Goal: Task Accomplishment & Management: Complete application form

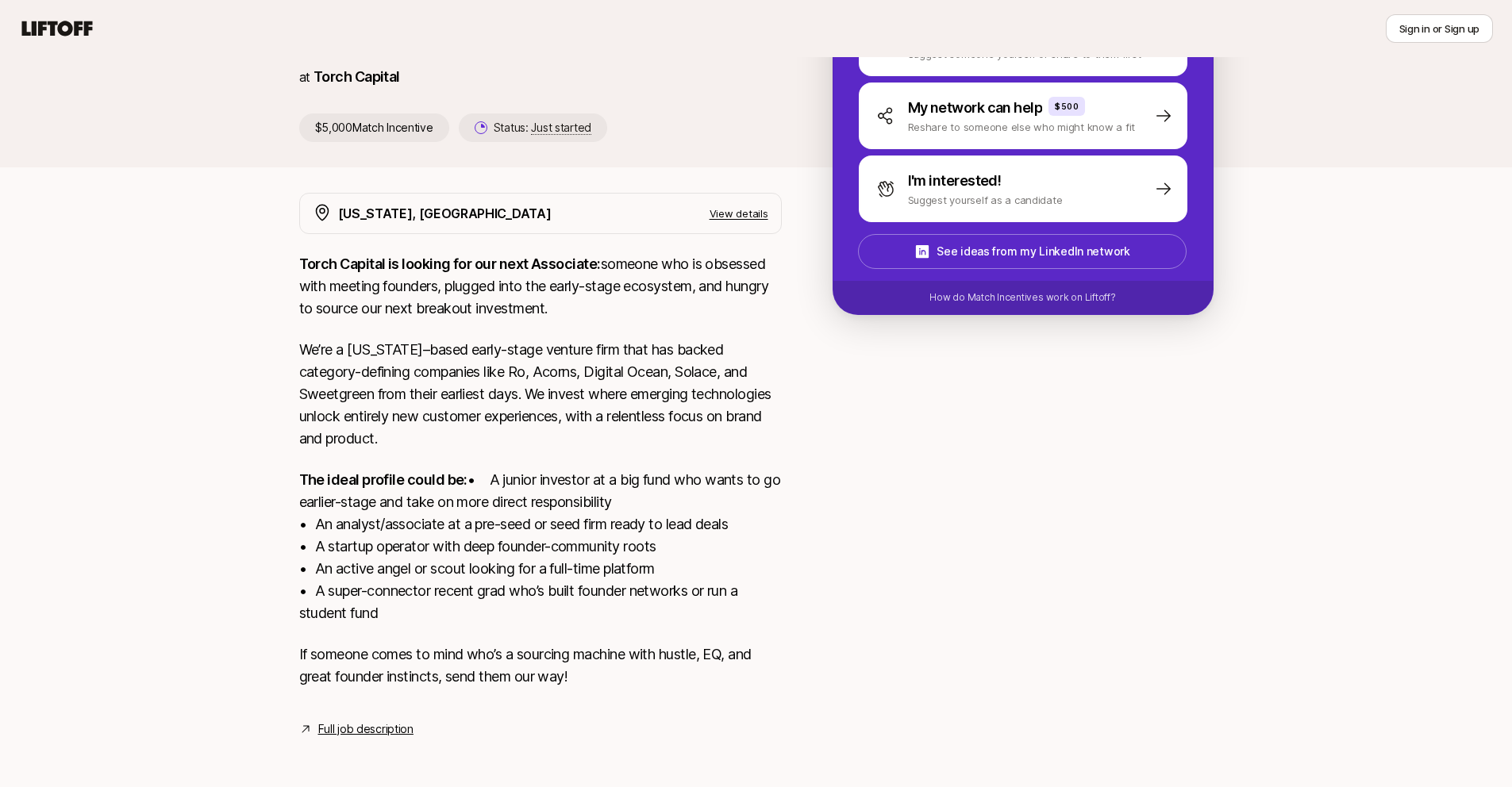
scroll to position [197, 0]
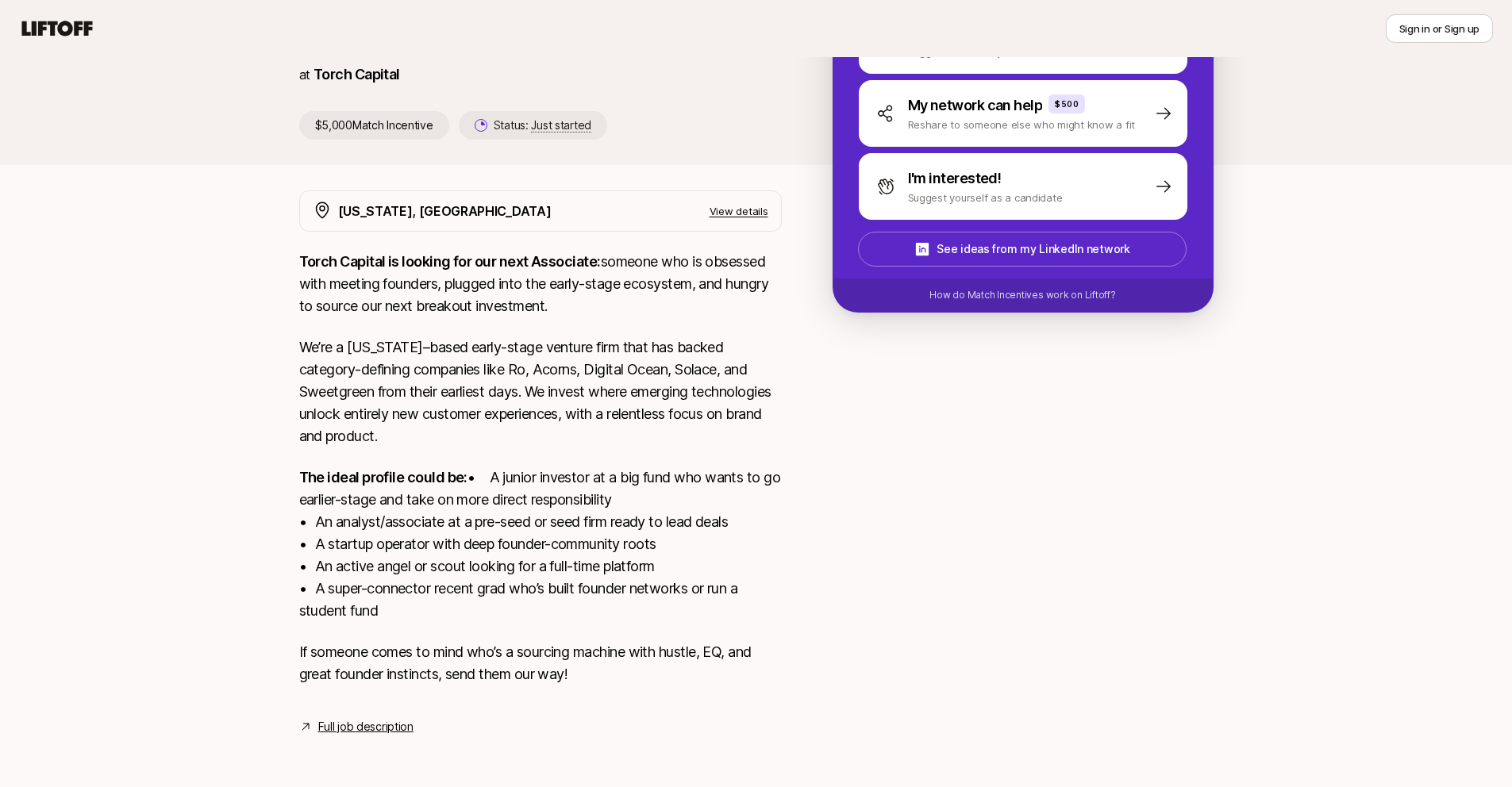
click at [385, 728] on link "Full job description" at bounding box center [366, 727] width 95 height 19
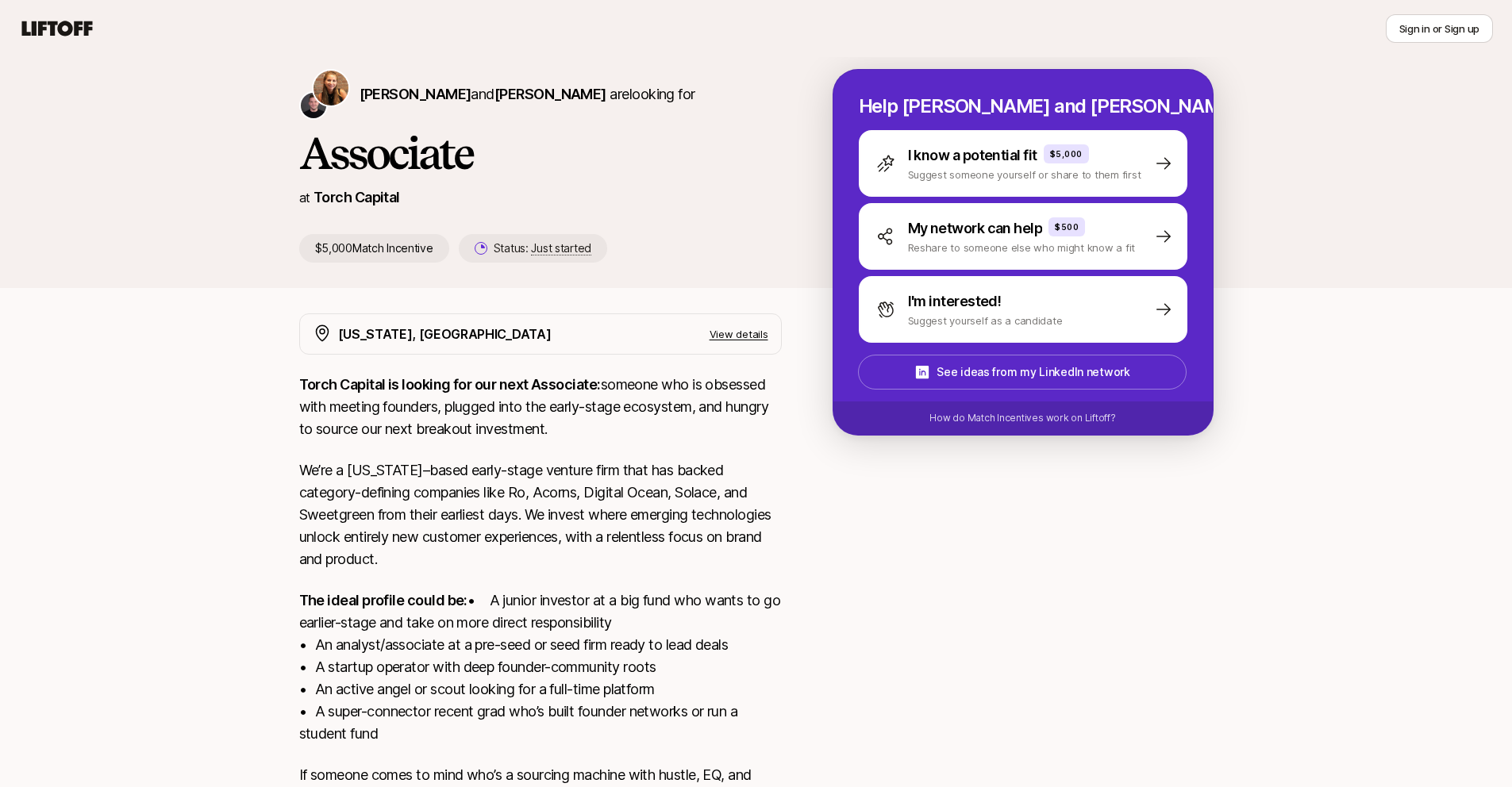
scroll to position [0, 0]
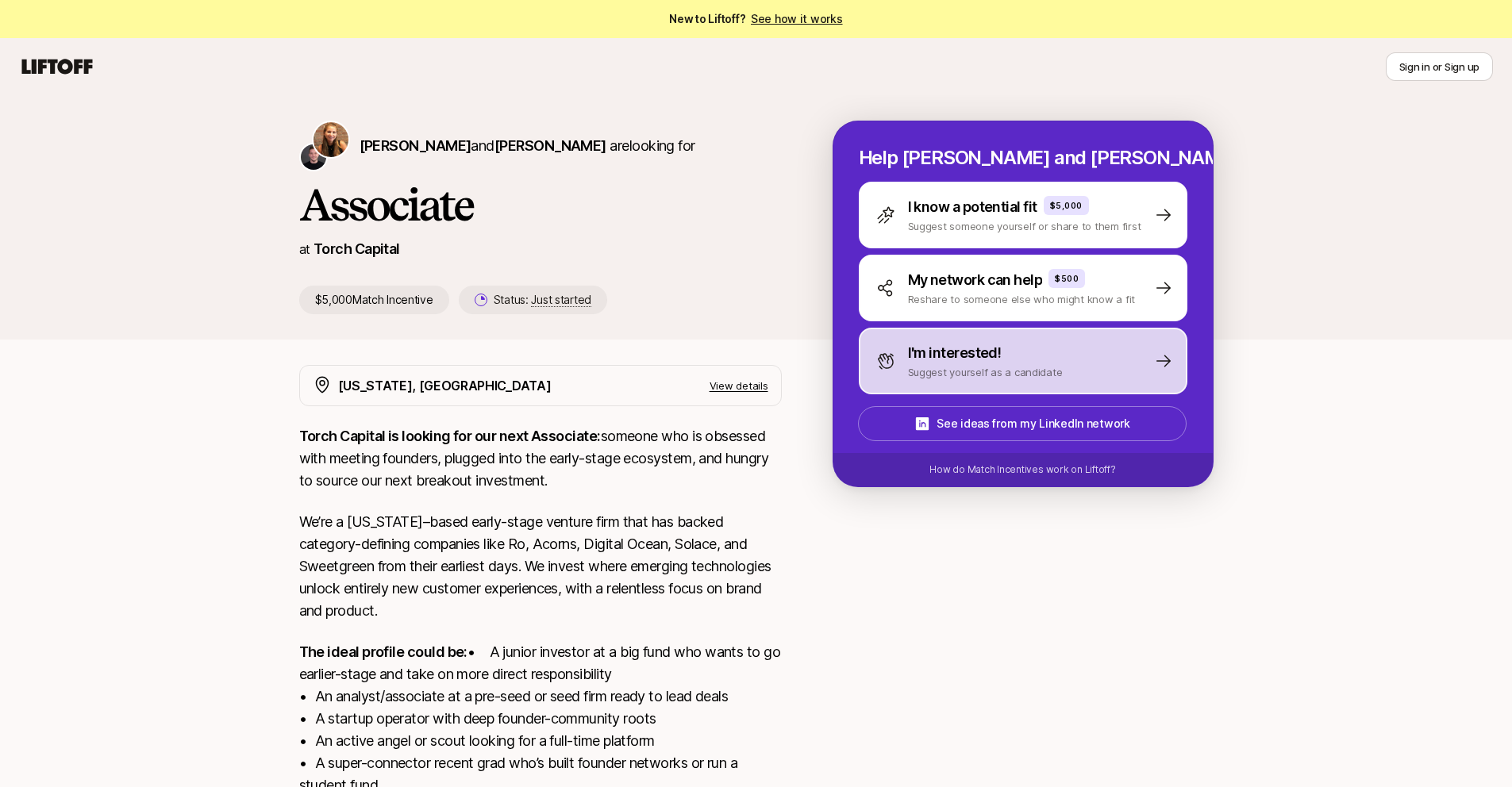
click at [1091, 359] on div "I'm interested! Suggest yourself as a candidate" at bounding box center [1023, 361] width 329 height 67
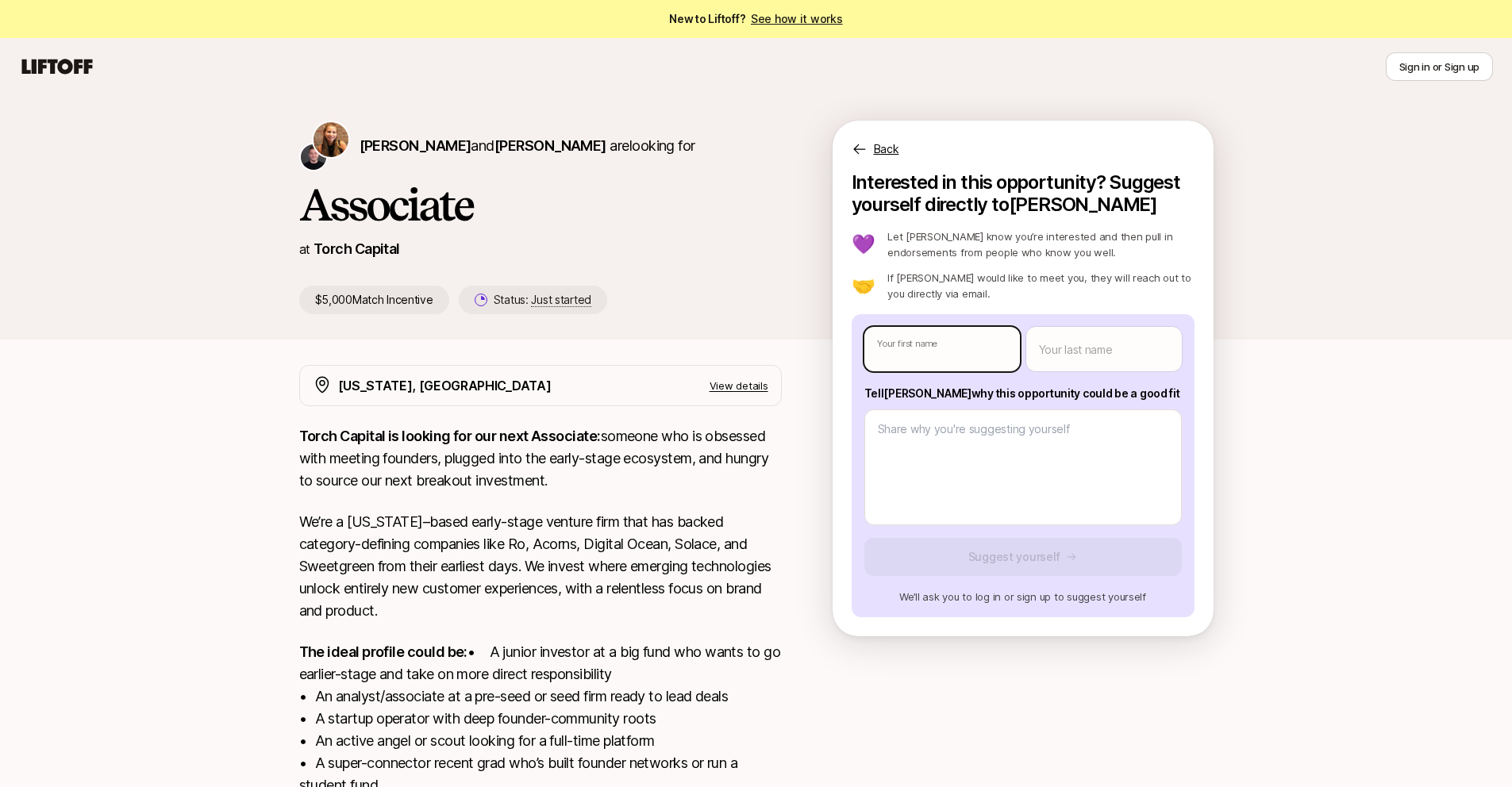
click at [915, 354] on body "New to Liftoff? See how it works Sign in or Sign up Sign in or Sign up [PERSON_…" at bounding box center [756, 394] width 1512 height 787
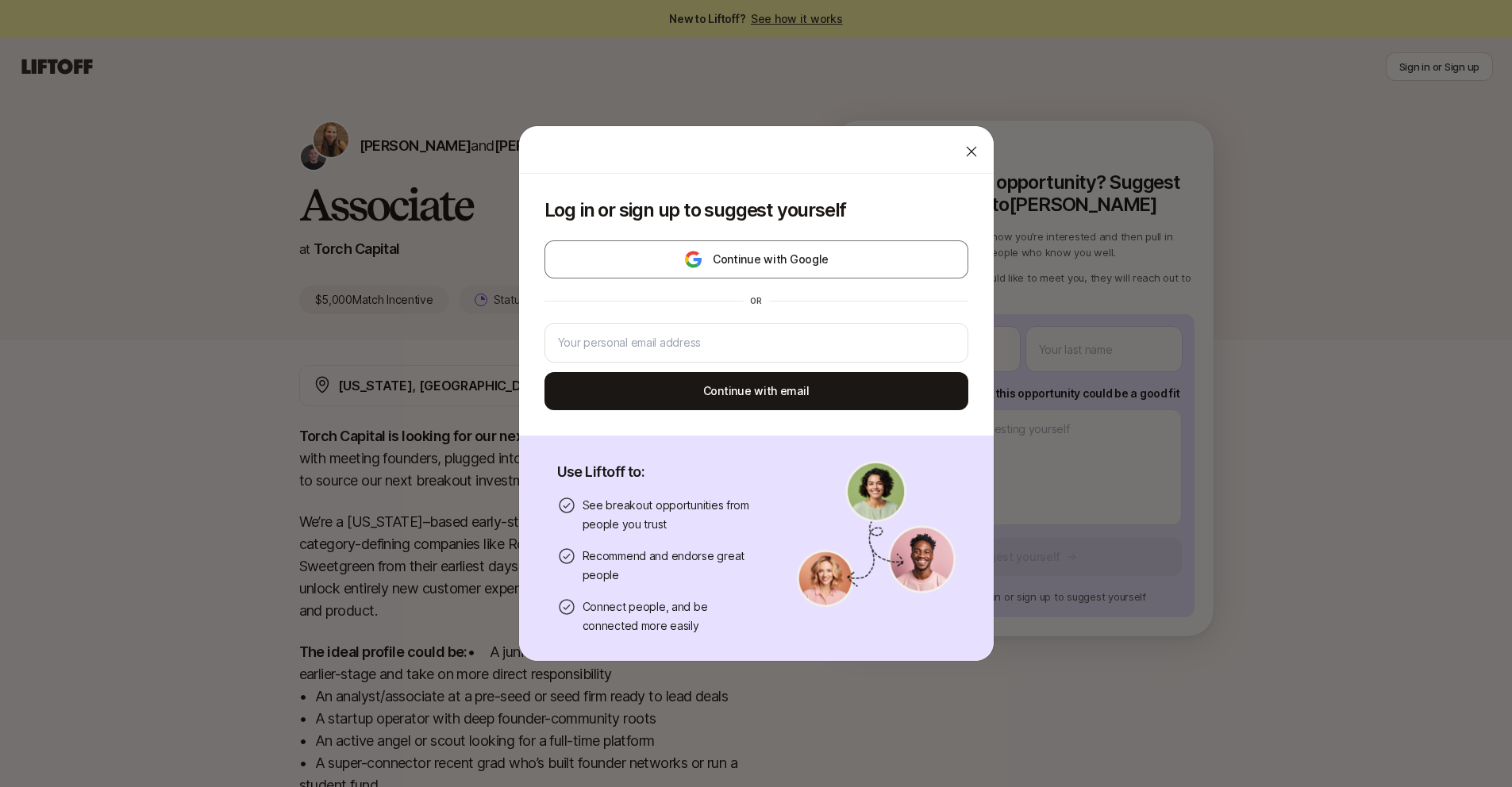
click at [966, 153] on icon at bounding box center [971, 152] width 11 height 11
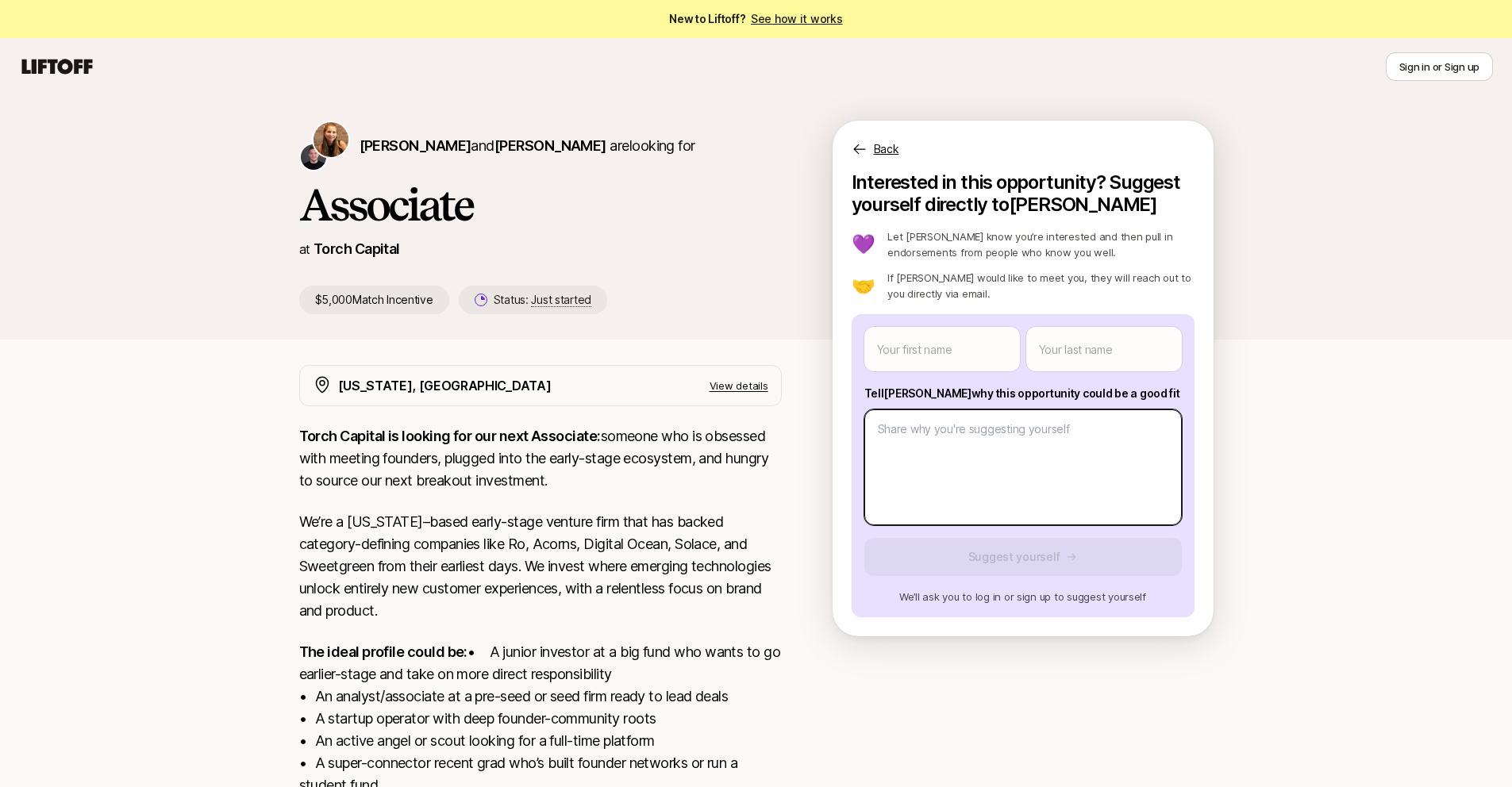
type textarea "x"
click at [1062, 476] on body "New to Liftoff? See how it works Sign in or Sign up Sign in or Sign up [PERSON_…" at bounding box center [756, 394] width 1512 height 787
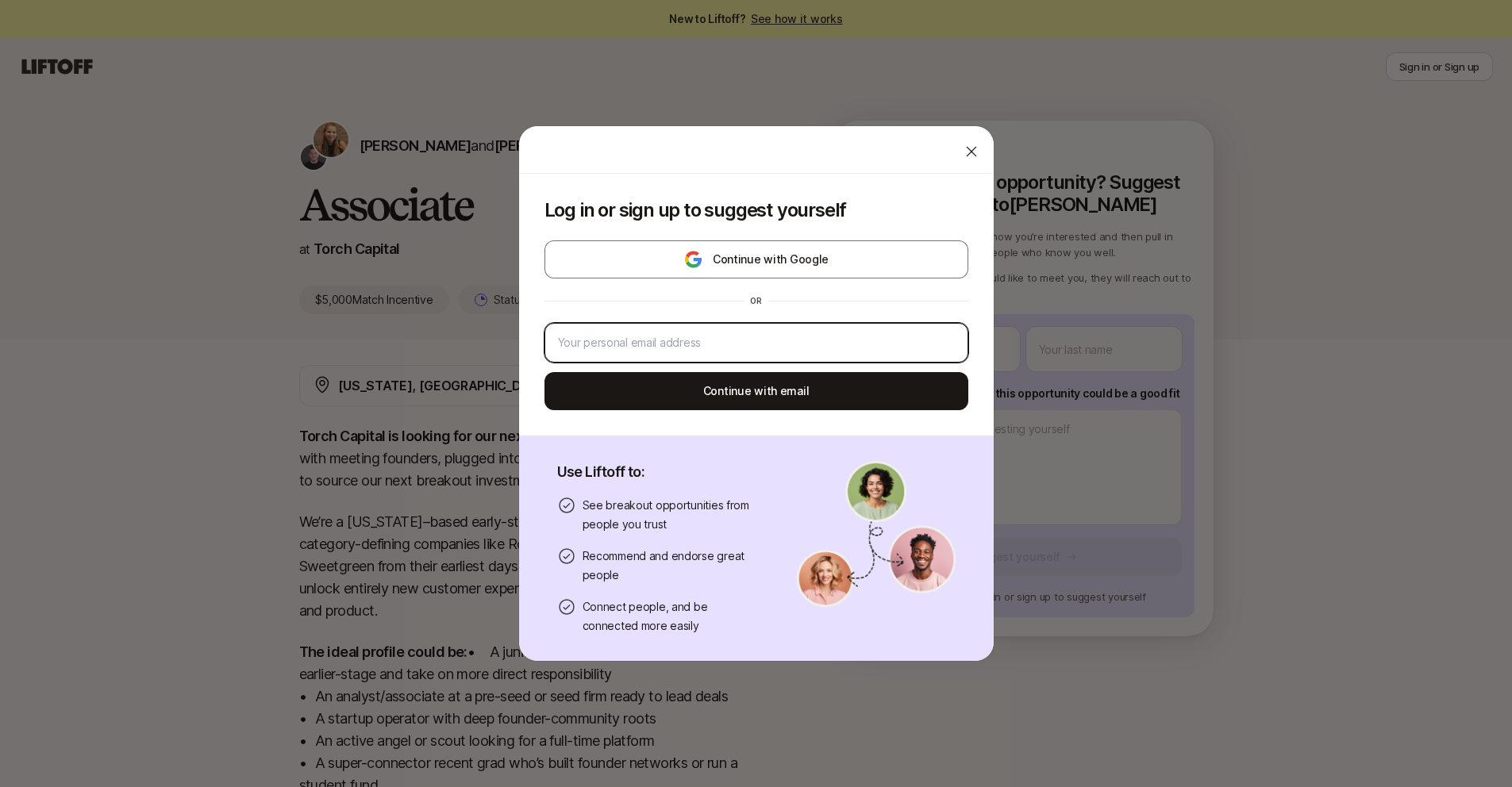
click at [694, 350] on input "email" at bounding box center [756, 343] width 397 height 19
type input "[EMAIL_ADDRESS][DOMAIN_NAME]"
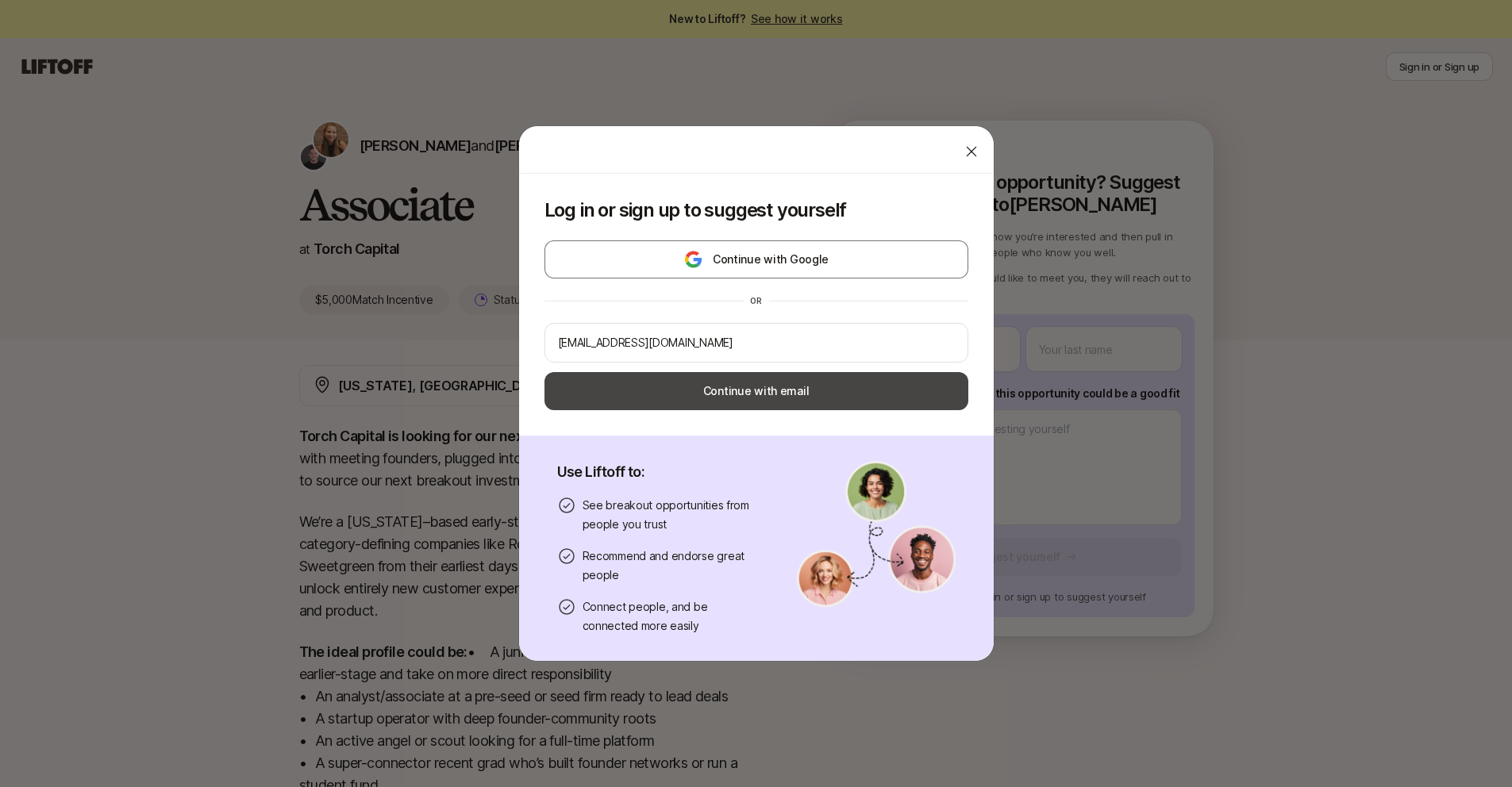
click at [763, 393] on button "Continue with email" at bounding box center [756, 391] width 424 height 38
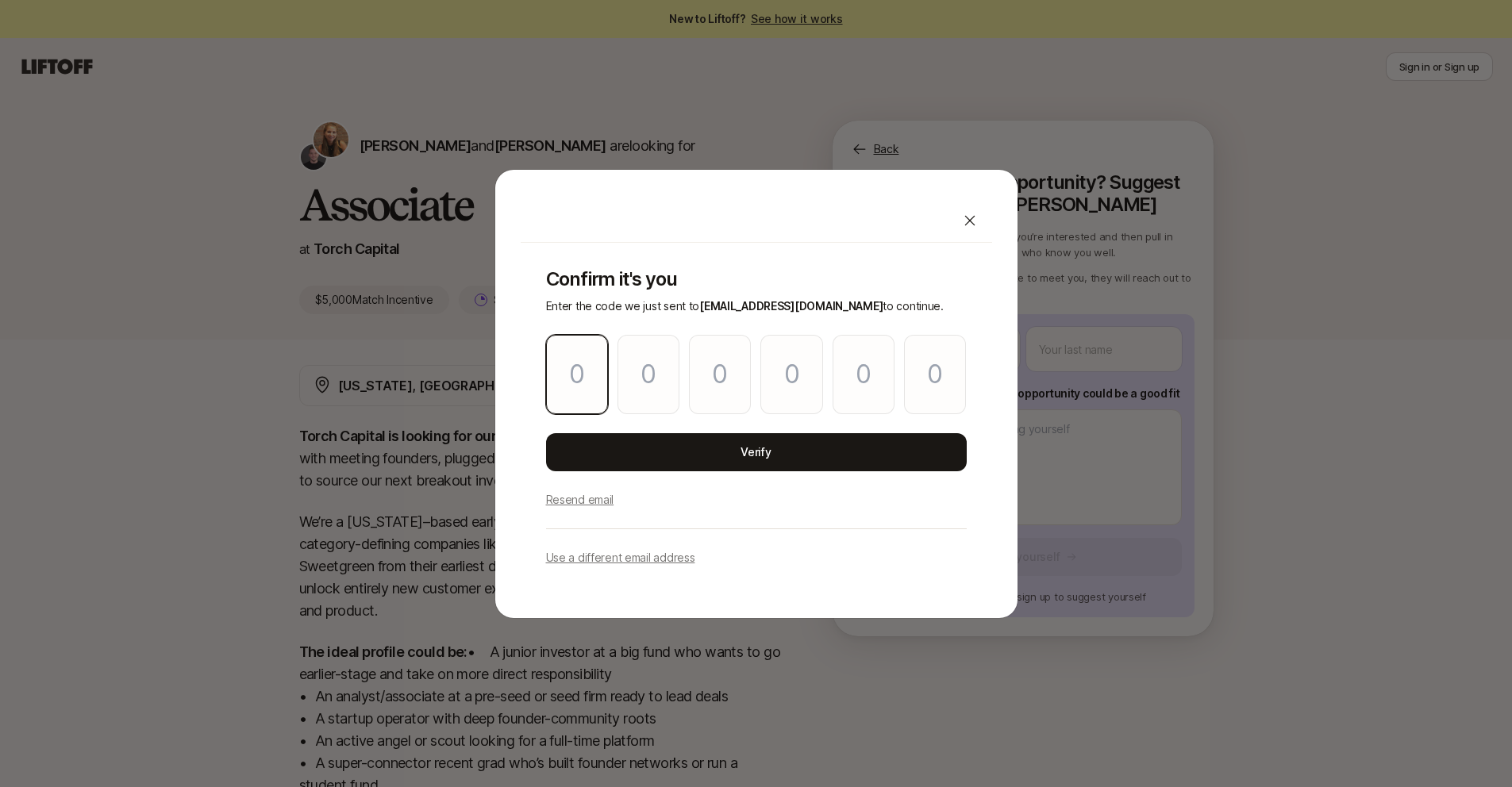
click at [580, 387] on input "Please enter OTP character 1" at bounding box center [578, 374] width 62 height 79
paste input "3"
type input "1"
type input "5"
type input "6"
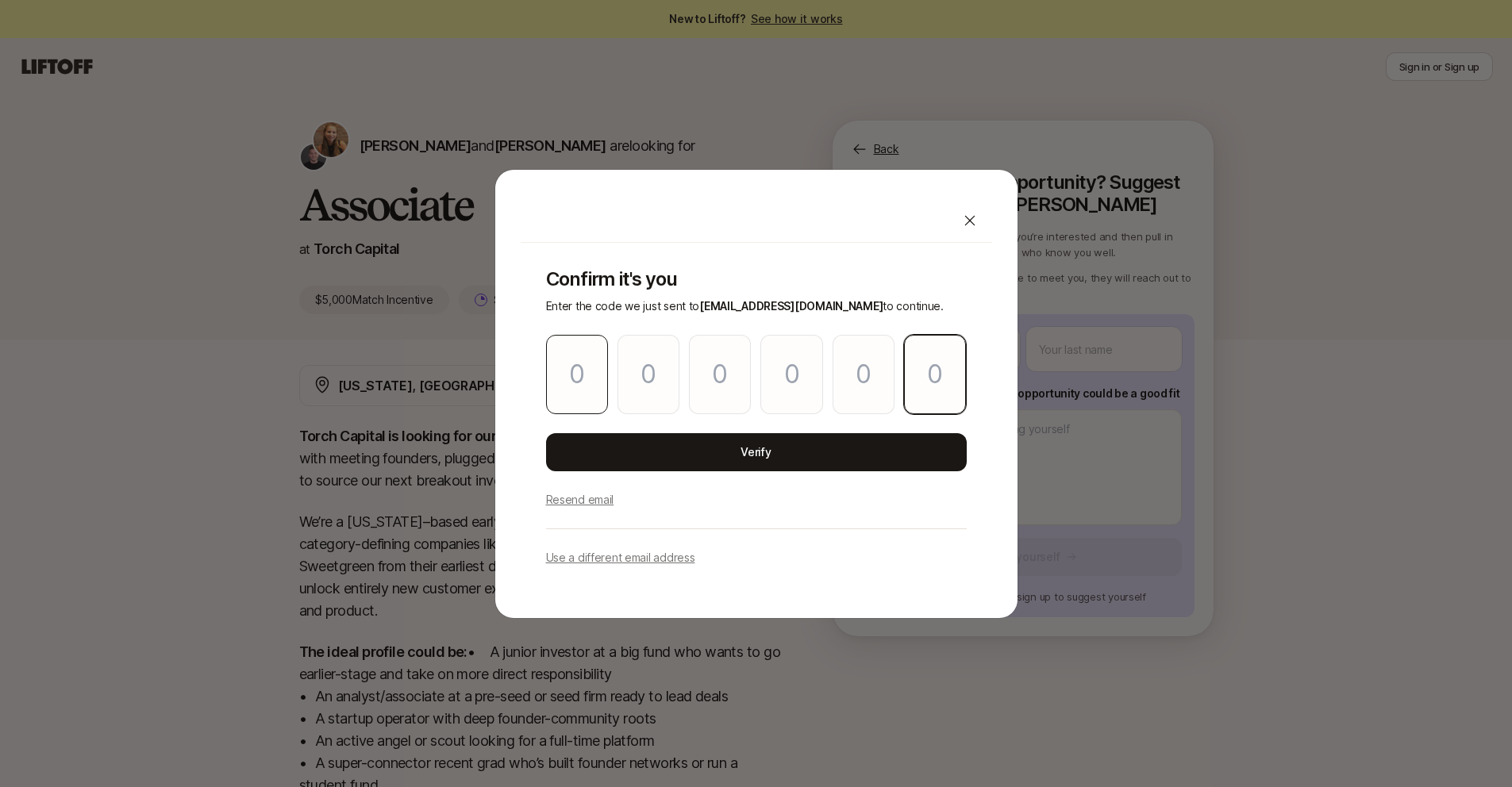
type input "6"
type input "2"
type input "3"
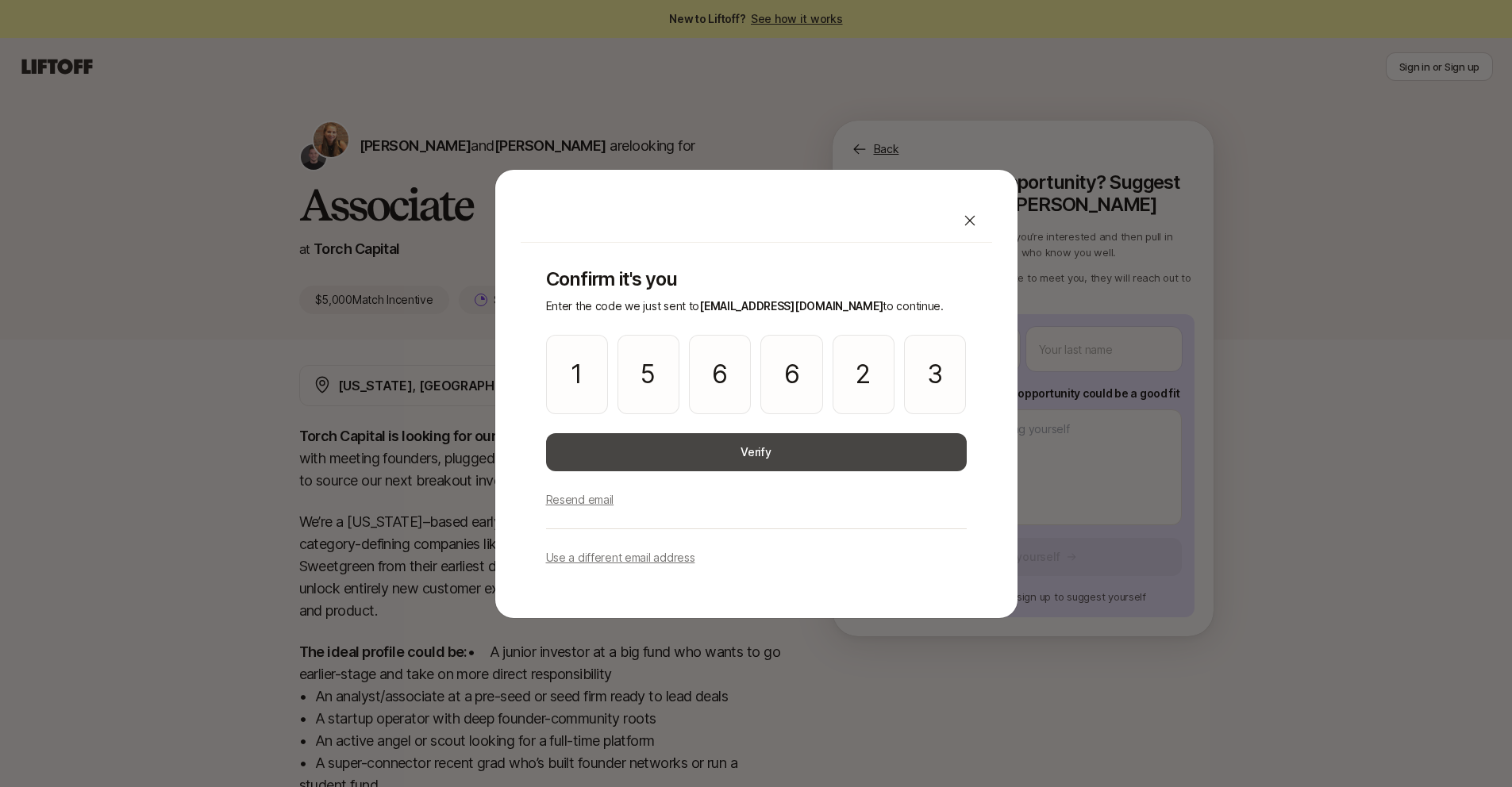
click at [673, 445] on button "Verify" at bounding box center [756, 452] width 421 height 38
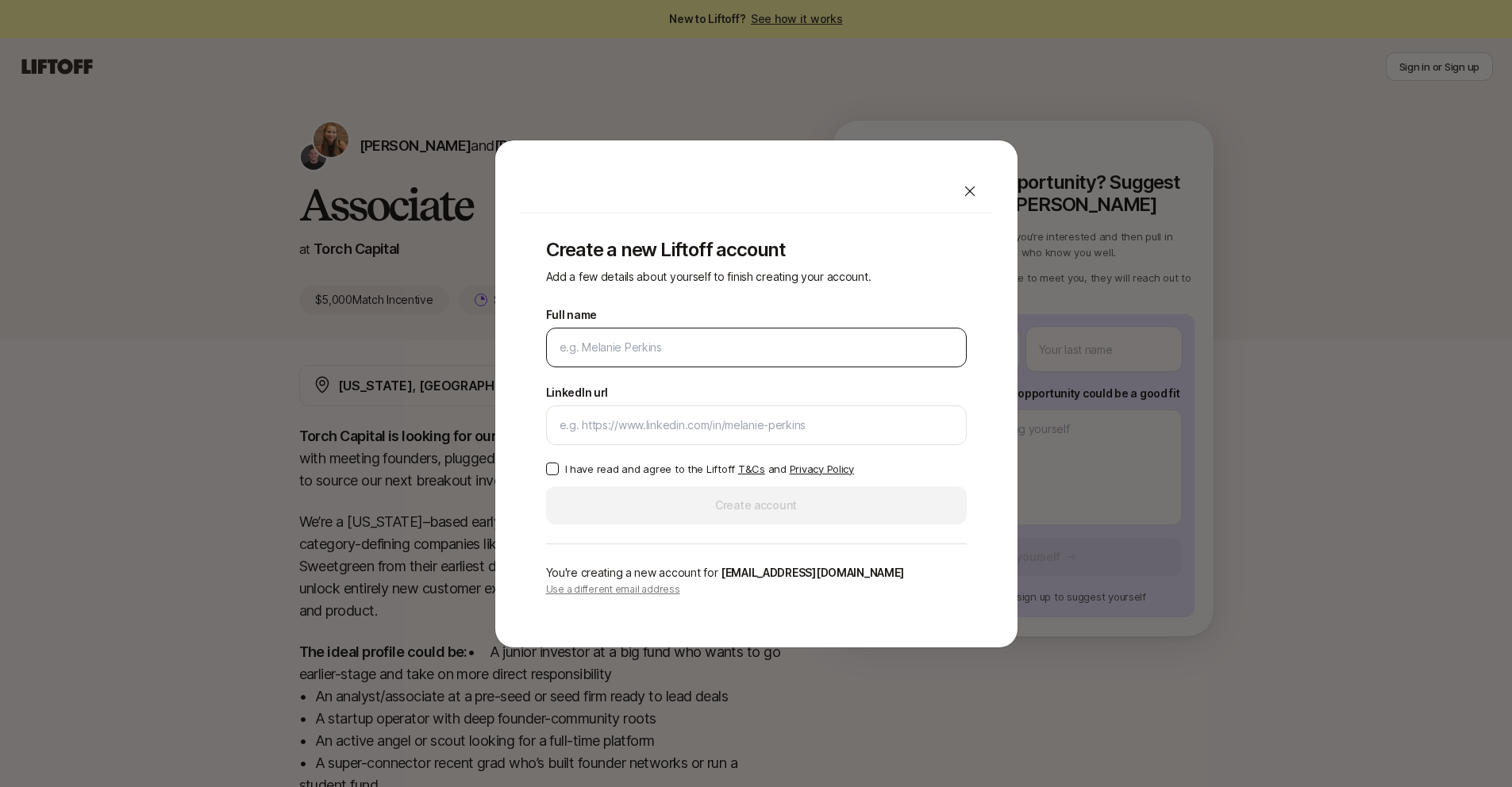
click at [682, 351] on input "Full name" at bounding box center [756, 348] width 394 height 19
type input "[PERSON_NAME]"
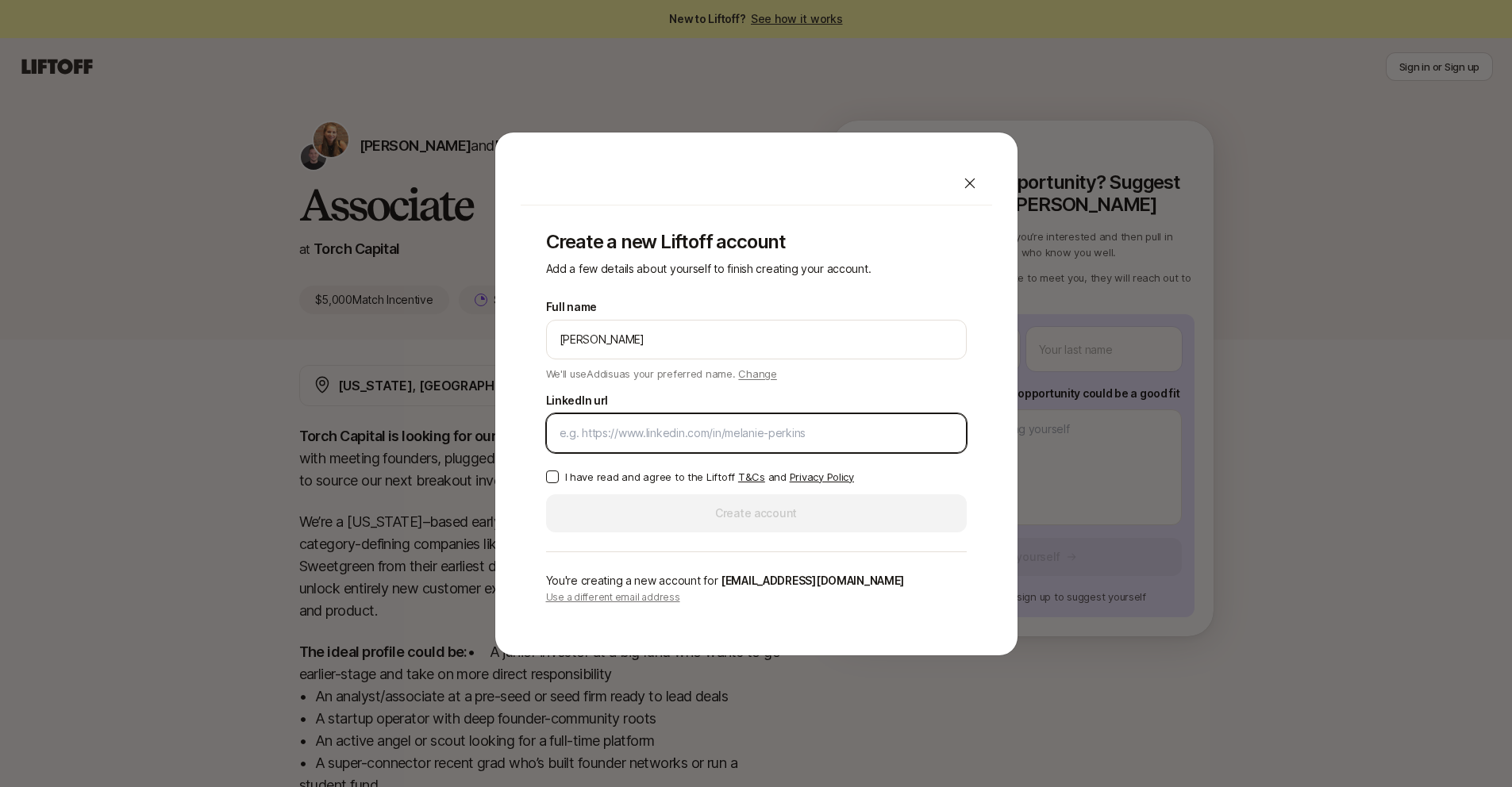
click at [668, 431] on input "LinkedIn url" at bounding box center [756, 433] width 394 height 19
click at [646, 436] on input "LinkedIn url" at bounding box center [756, 433] width 394 height 19
paste input "[URL][DOMAIN_NAME][PERSON_NAME]"
type input "[URL][DOMAIN_NAME][PERSON_NAME]"
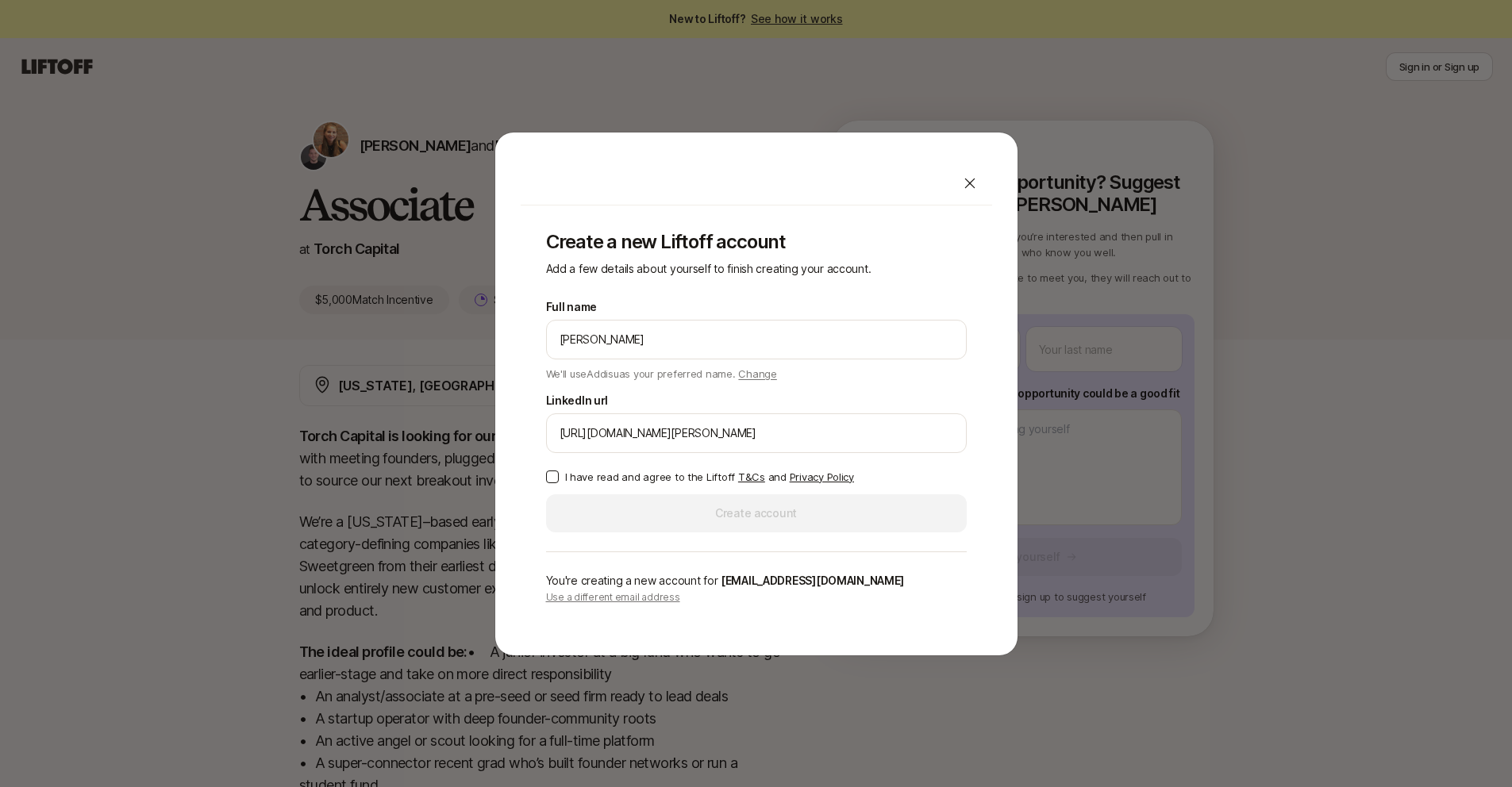
click at [549, 477] on button "I have read and agree to the Liftoff T&Cs and Privacy Policy" at bounding box center [552, 477] width 13 height 13
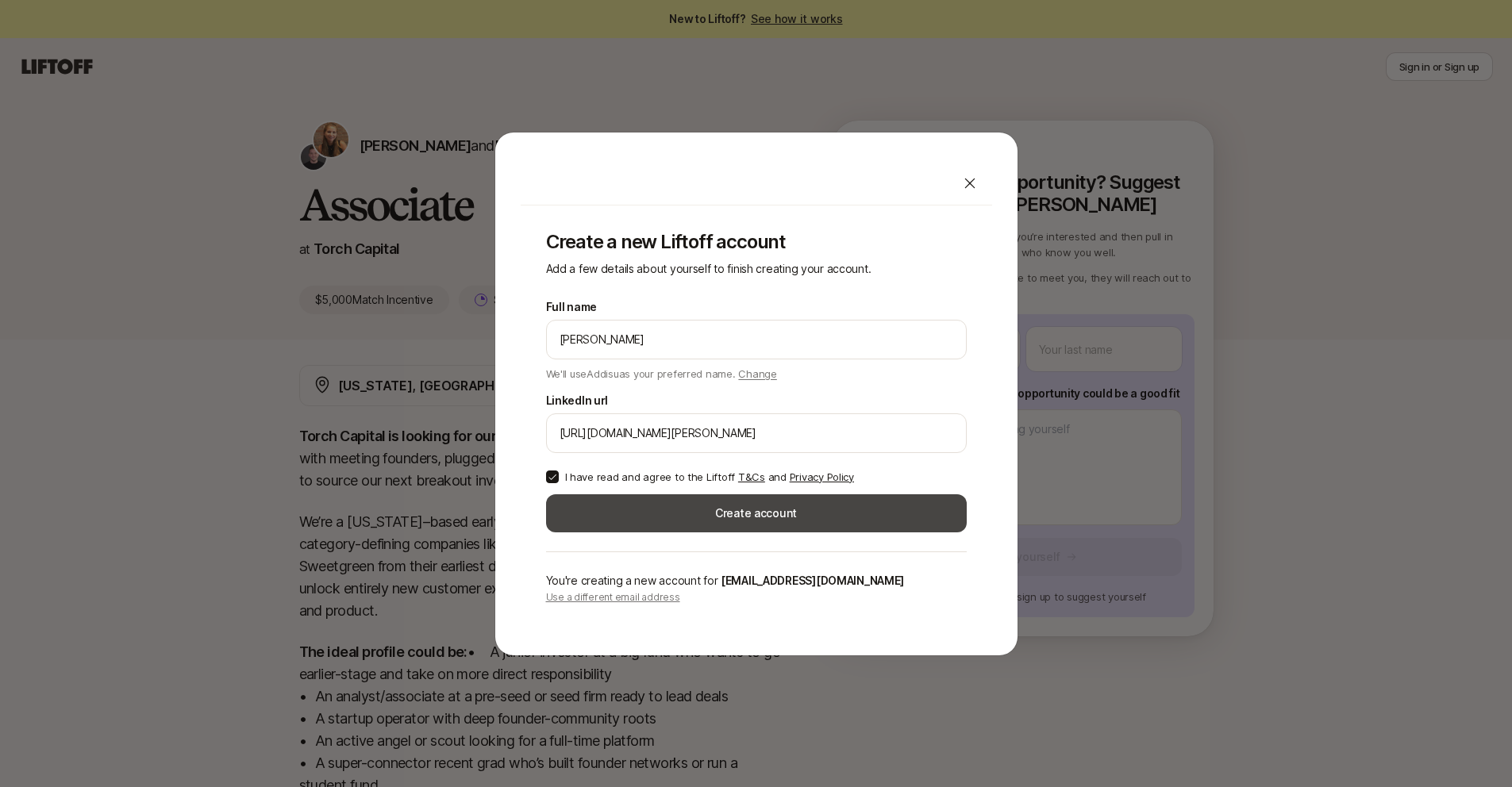
click at [756, 504] on button "Create account" at bounding box center [756, 512] width 421 height 38
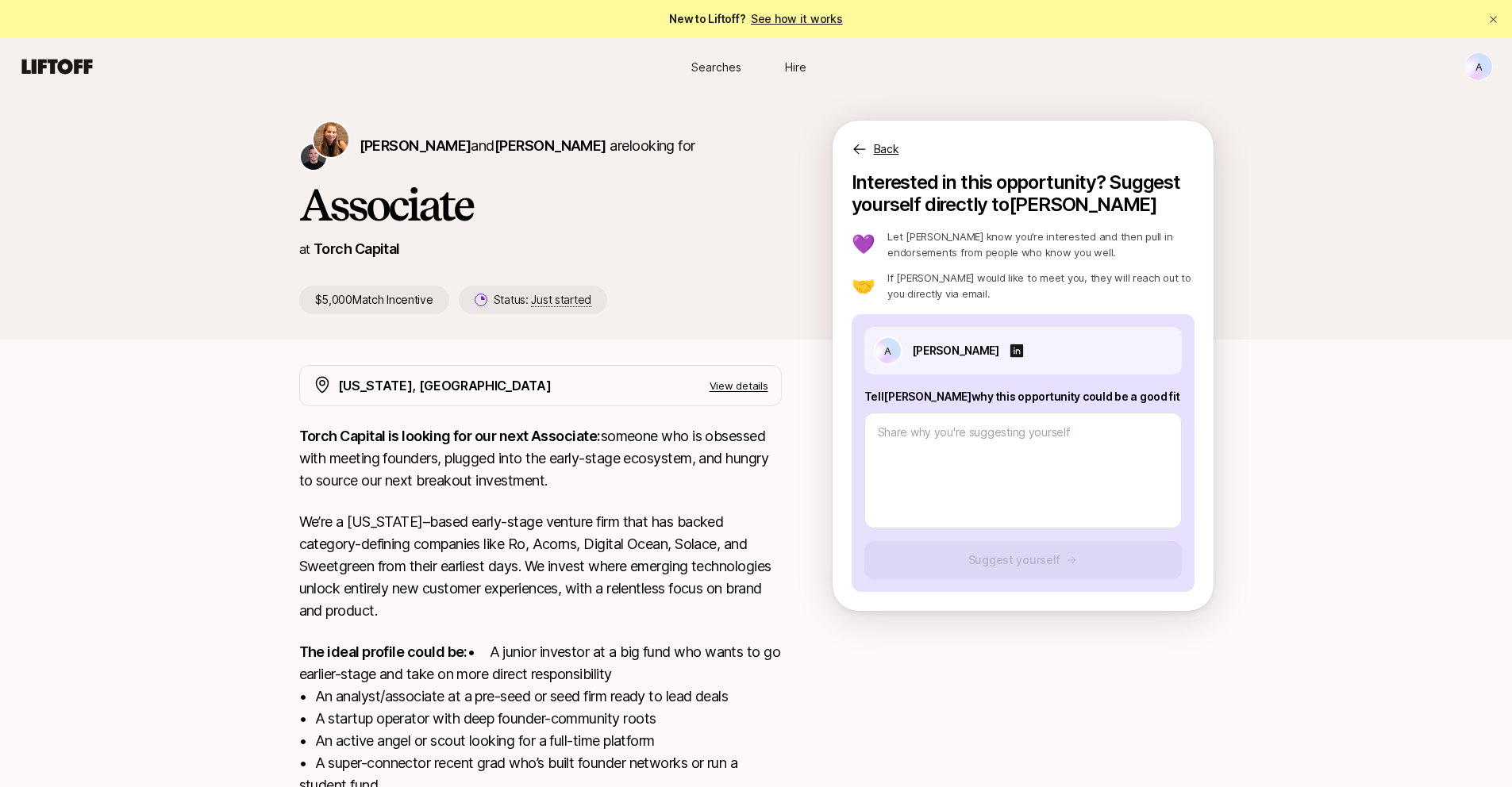
click at [755, 389] on p "View details" at bounding box center [739, 386] width 59 height 15
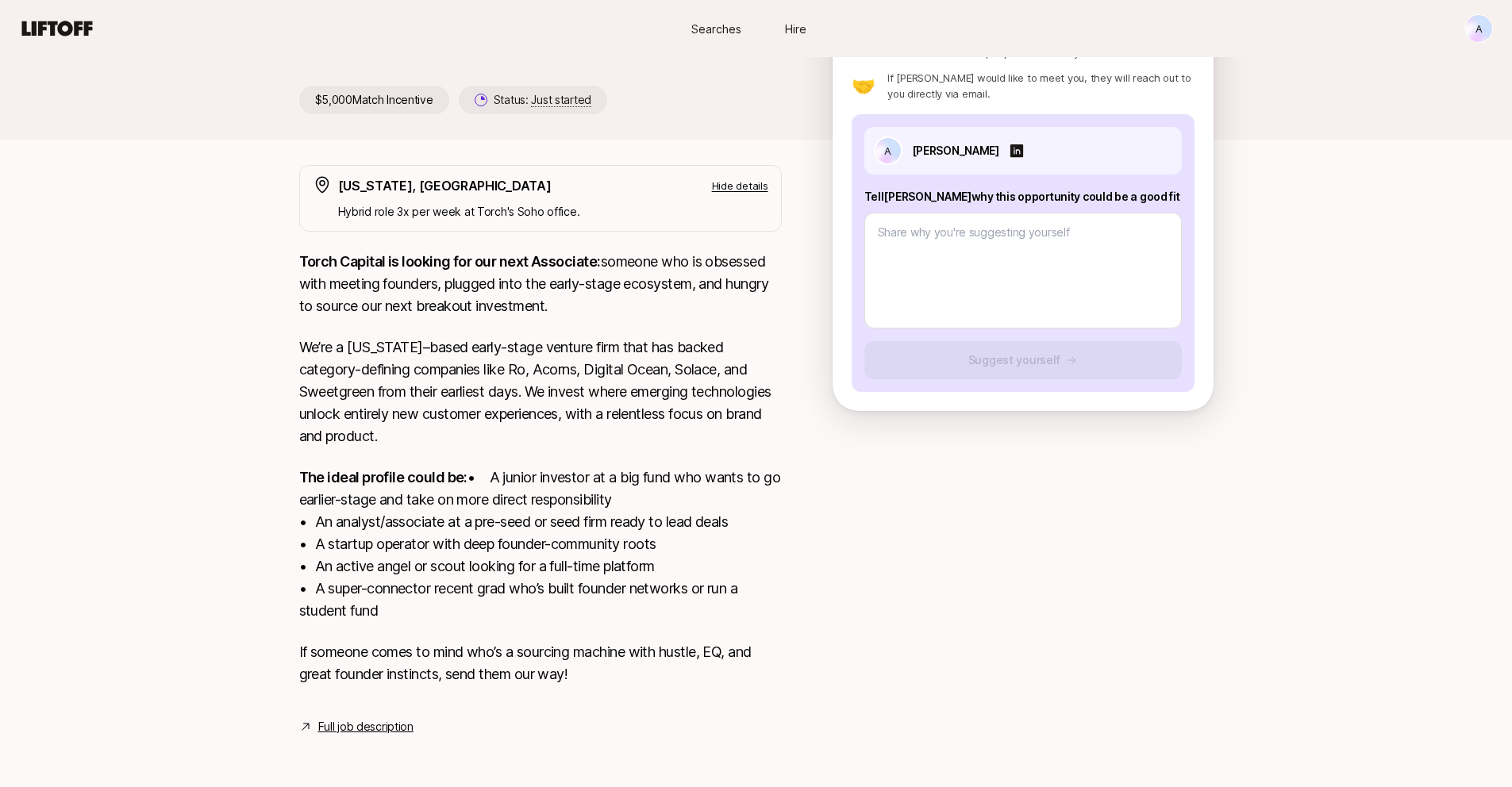
scroll to position [222, 0]
click at [374, 733] on link "Full job description" at bounding box center [366, 727] width 95 height 19
type textarea "x"
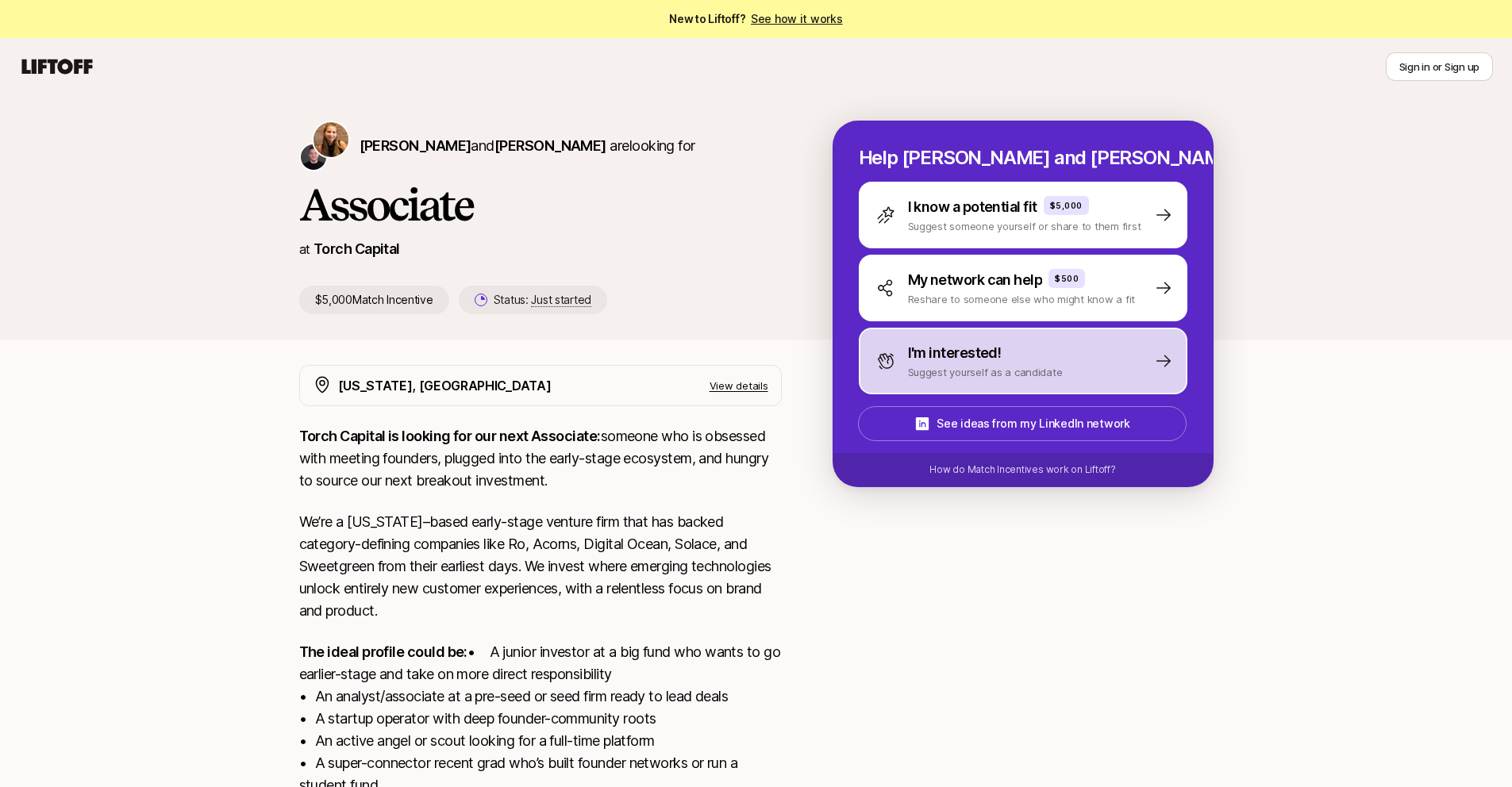
click at [986, 365] on p "Suggest yourself as a candidate" at bounding box center [986, 372] width 155 height 15
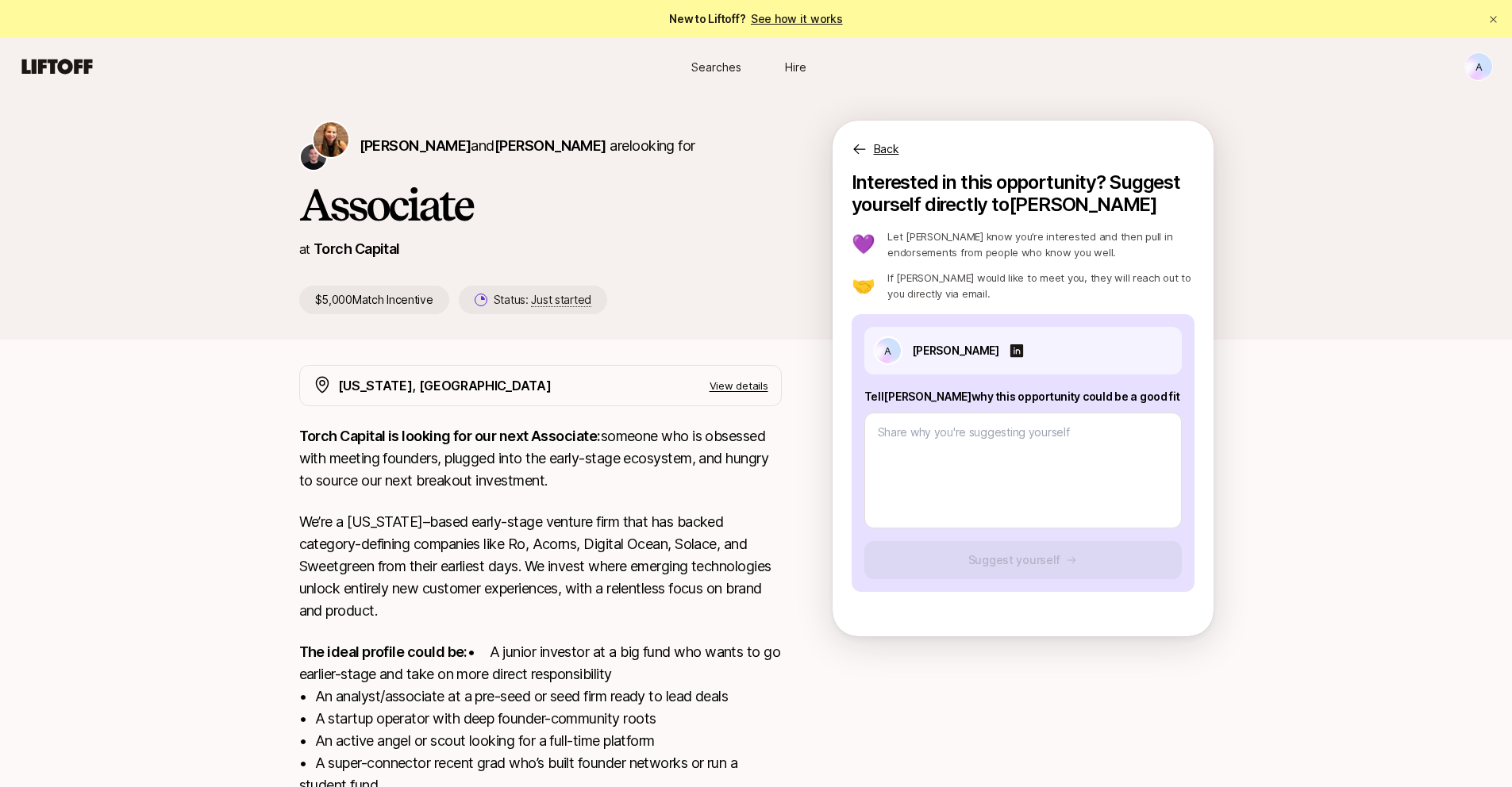
type textarea "x"
click at [1352, 282] on div "Katie Reiner and Christopher Harper are looking for Associate at Torch Capital …" at bounding box center [756, 217] width 1512 height 245
